Goal: Information Seeking & Learning: Understand process/instructions

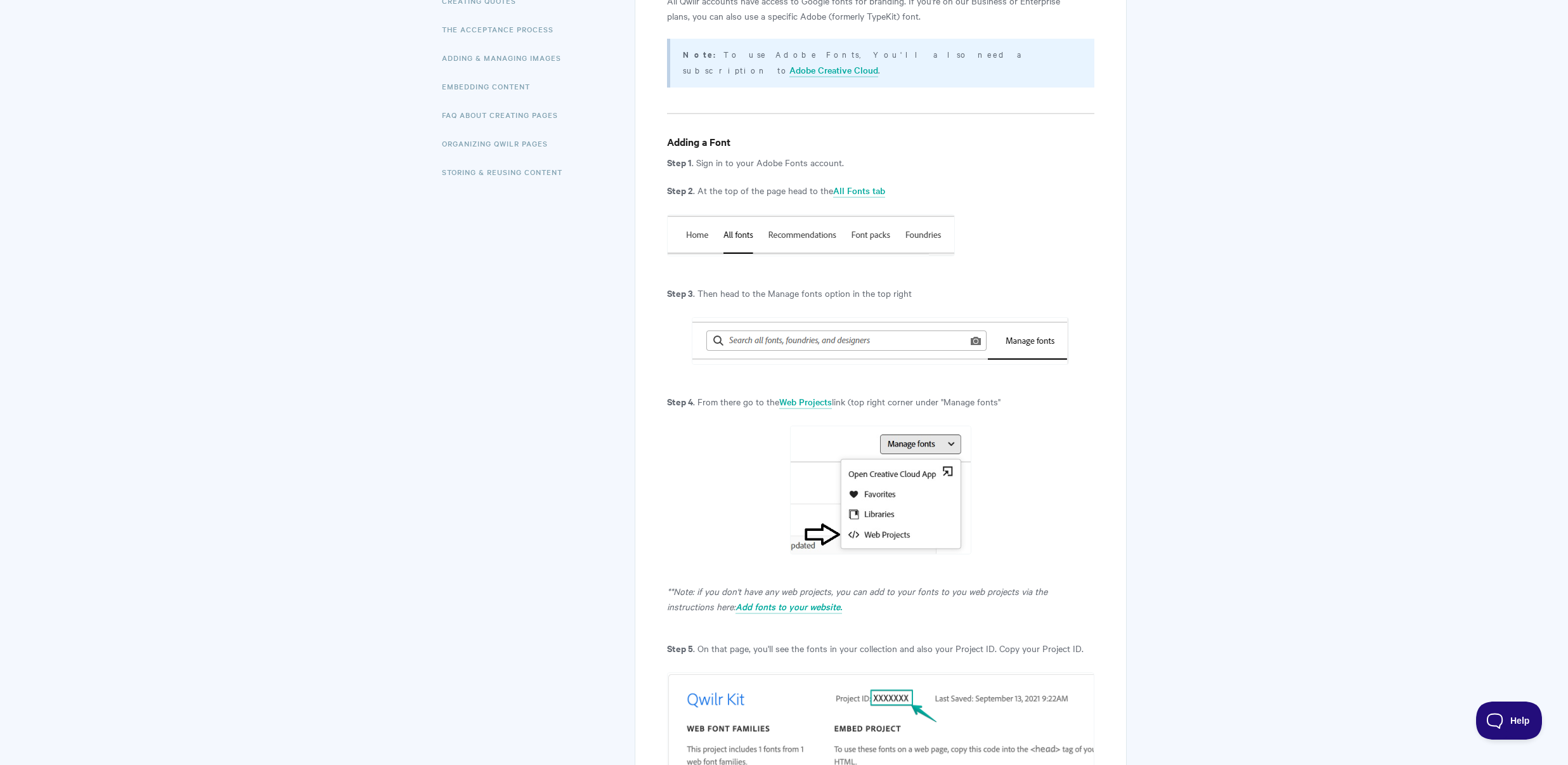
scroll to position [496, 0]
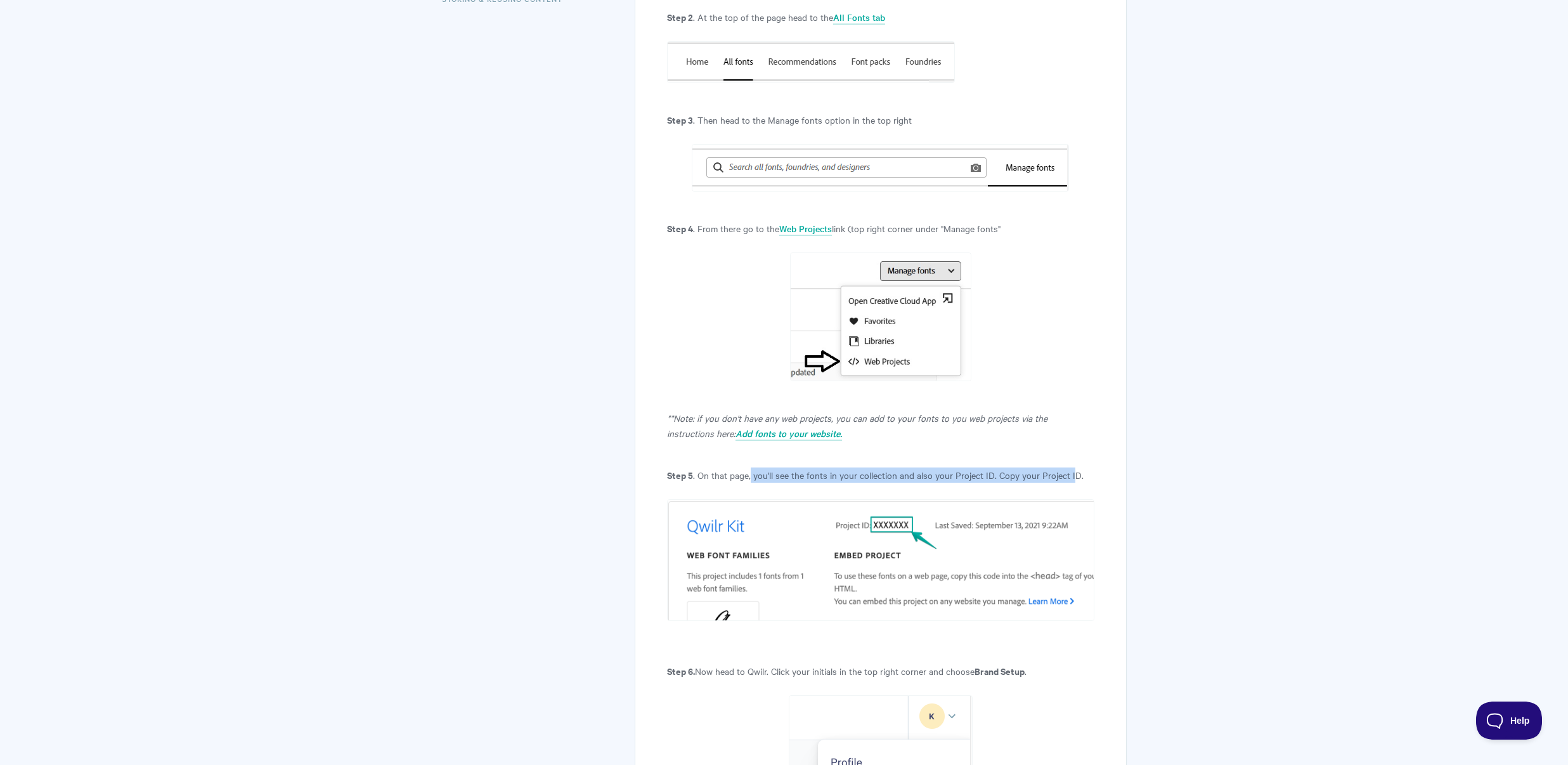
drag, startPoint x: 751, startPoint y: 461, endPoint x: 1072, endPoint y: 466, distance: 321.0
click at [1072, 466] on article "Adobe (TypeKit) Fonts View in Help Scout Let's take a look at Adobe TypeKit Fon…" at bounding box center [880, 644] width 427 height 1944
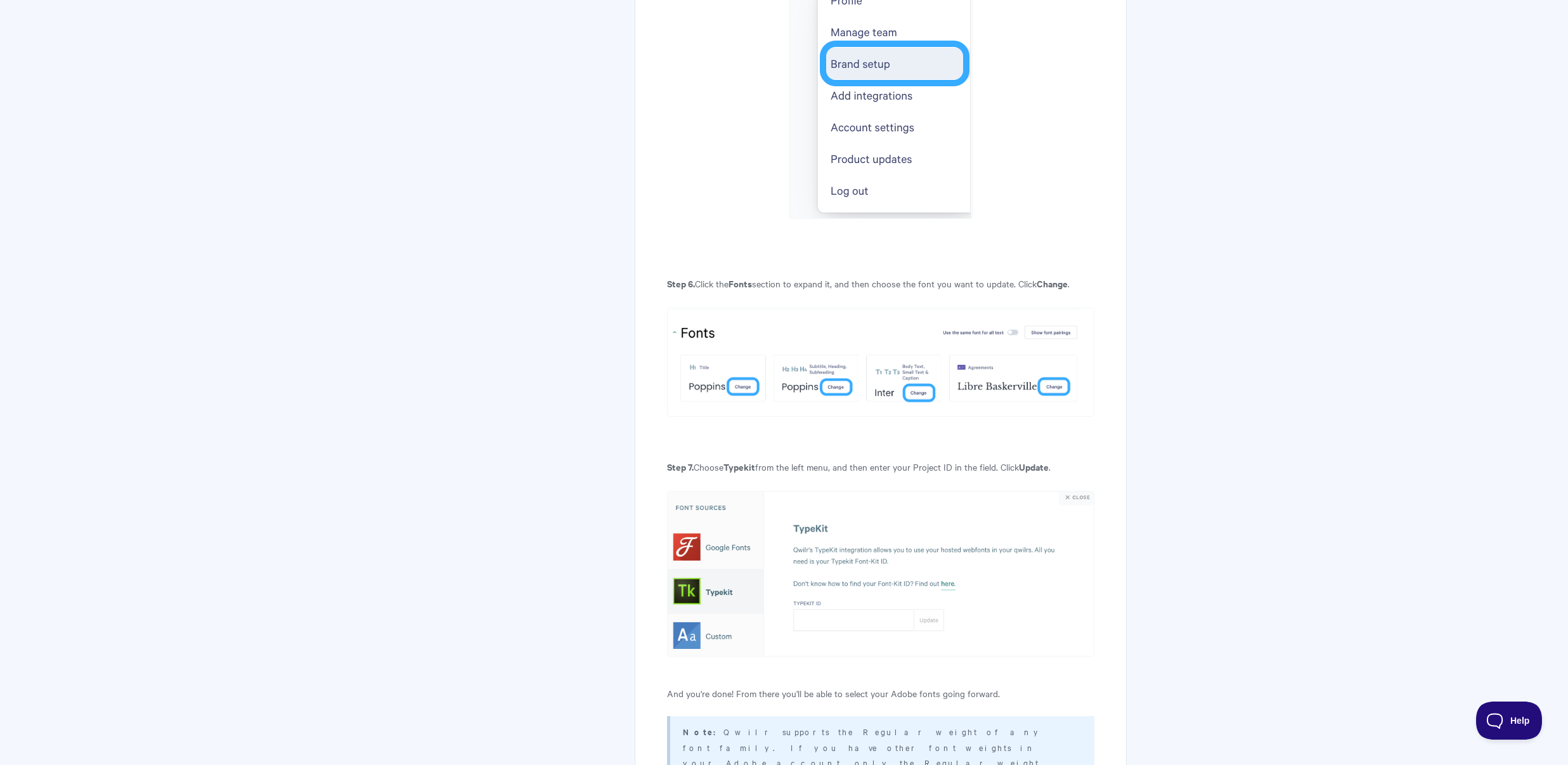
scroll to position [1378, 0]
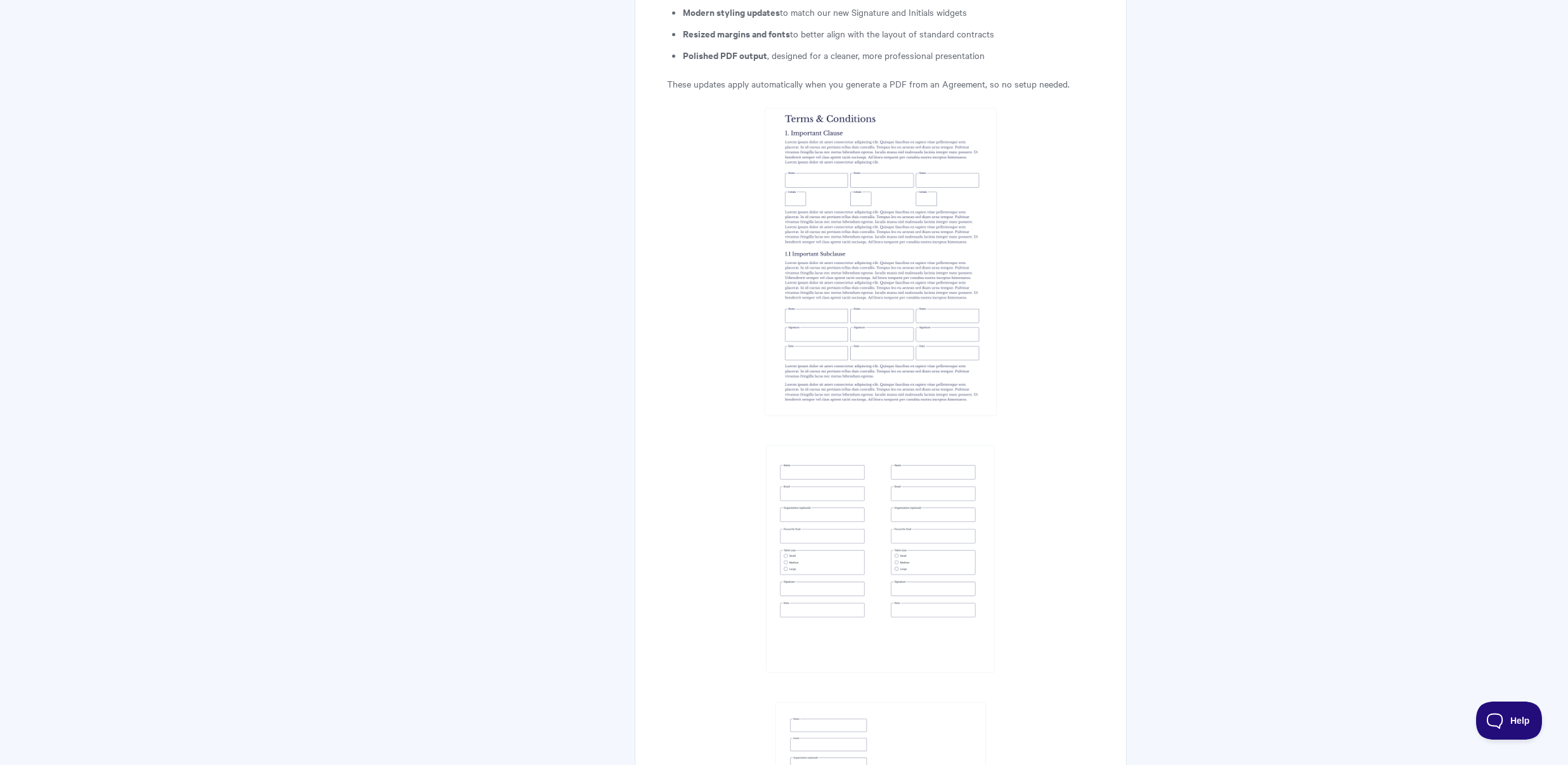
scroll to position [4748, 0]
